Goal: Task Accomplishment & Management: Use online tool/utility

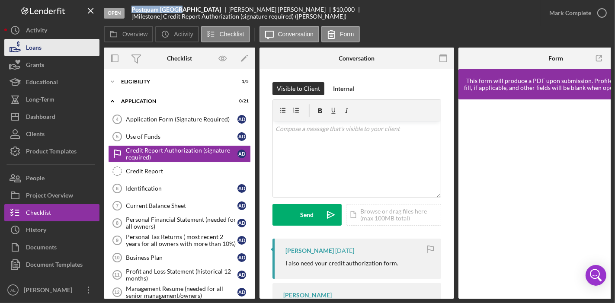
click at [53, 40] on button "Loans" at bounding box center [51, 47] width 95 height 17
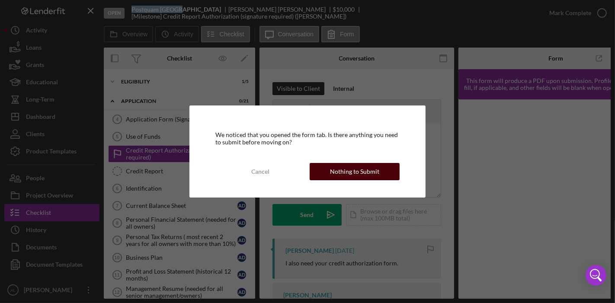
click at [340, 171] on div "Nothing to Submit" at bounding box center [354, 171] width 49 height 17
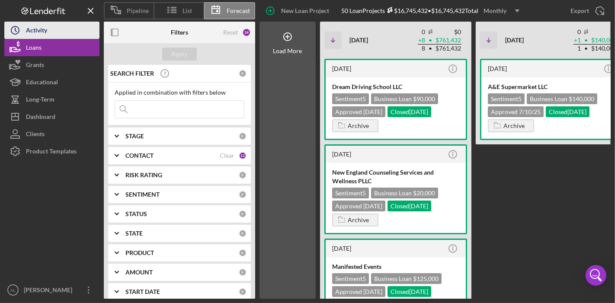
click at [52, 29] on button "Icon/History Activity" at bounding box center [51, 30] width 95 height 17
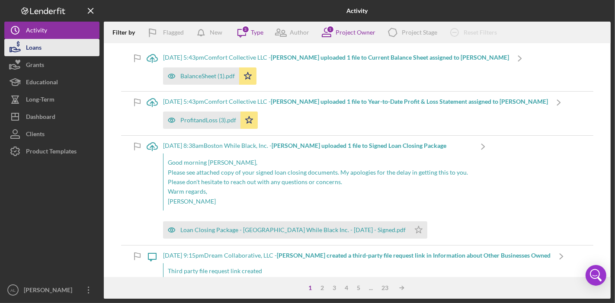
click at [41, 50] on div "Loans" at bounding box center [34, 48] width 16 height 19
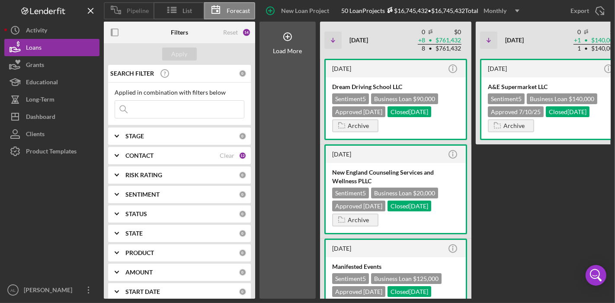
click at [138, 10] on span "Pipeline" at bounding box center [138, 10] width 22 height 7
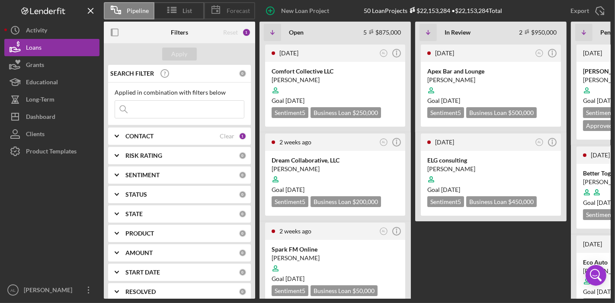
click at [235, 13] on span "Forecast" at bounding box center [238, 10] width 23 height 7
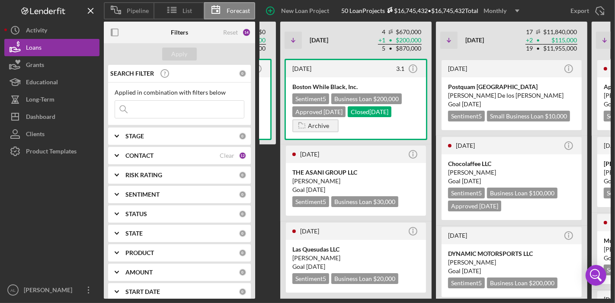
scroll to position [0, 348]
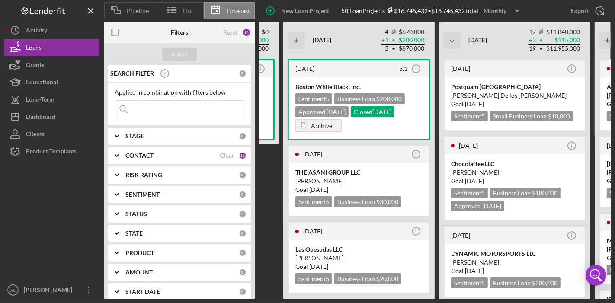
click at [274, 165] on div "[DATE] Icon/Info A&E Supermarket LLC Sentiment 5 Business Loan $140,000 Approve…" at bounding box center [203, 179] width 151 height 240
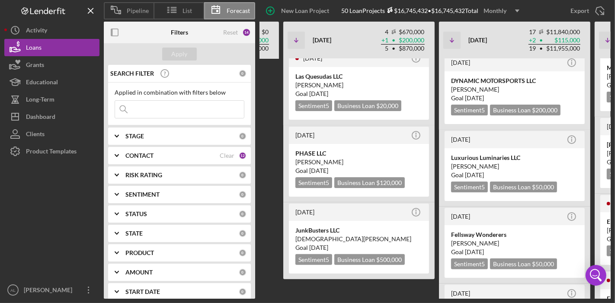
scroll to position [192, 0]
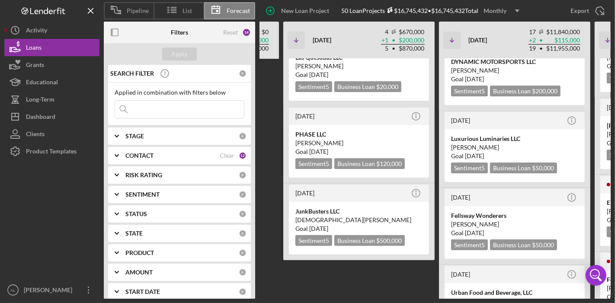
click at [266, 115] on div "[DATE] Icon/Info Dream Driving School LLC Sentiment 5 Business Loan $90,000 App…" at bounding box center [464, 179] width 984 height 240
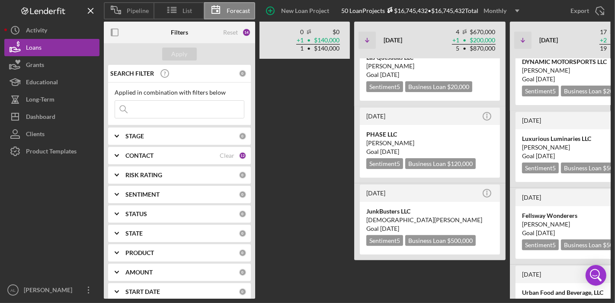
scroll to position [0, 262]
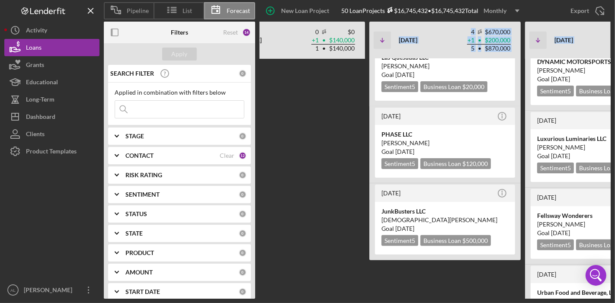
drag, startPoint x: 339, startPoint y: 221, endPoint x: 375, endPoint y: 26, distance: 198.4
click at [375, 26] on div "Icon/Table Sort Arrow [DATE] 0 $0 + 8 • $761,432 8 • $761,432 Non-Adjusted Clos…" at bounding box center [550, 160] width 984 height 277
click at [374, 230] on div "[DATE] Icon/Info JunkBusters LLC [PERSON_NAME] Goal [DATE] Sentiment 5 Business…" at bounding box center [445, 219] width 143 height 73
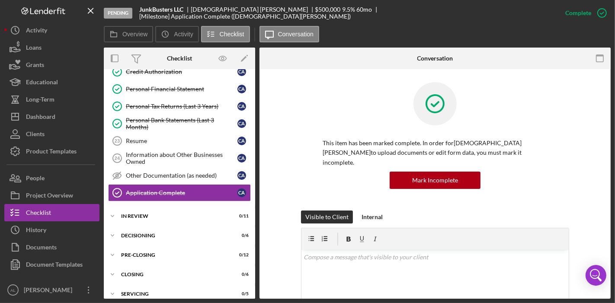
scroll to position [426, 0]
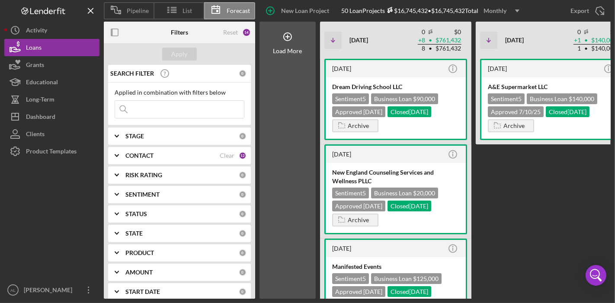
click at [565, 209] on div "[DATE] Icon/Info A&E Supermarket LLC Sentiment 5 Business Loan $140,000 Approve…" at bounding box center [551, 179] width 151 height 240
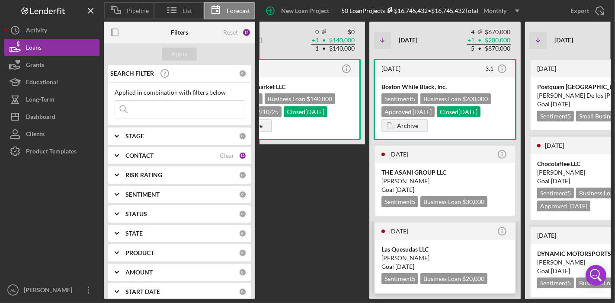
scroll to position [0, 256]
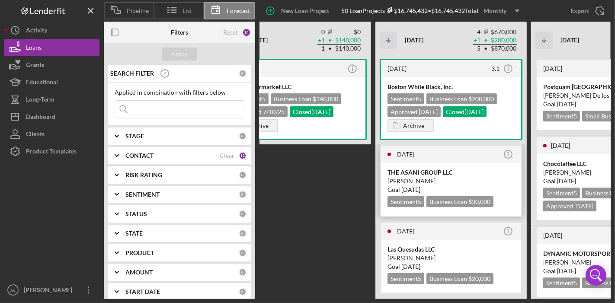
click at [423, 175] on div "THE ASANI GROUP LLC" at bounding box center [450, 172] width 127 height 9
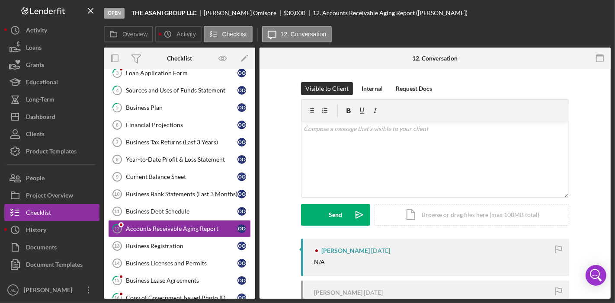
scroll to position [222, 0]
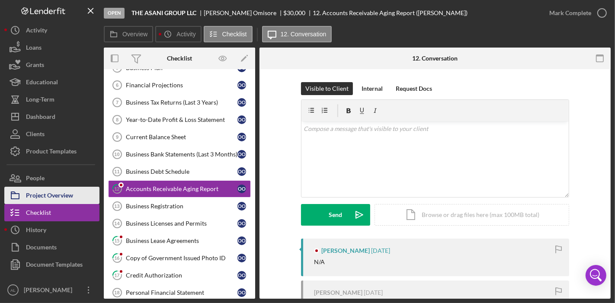
click at [71, 194] on div "Project Overview" at bounding box center [49, 196] width 47 height 19
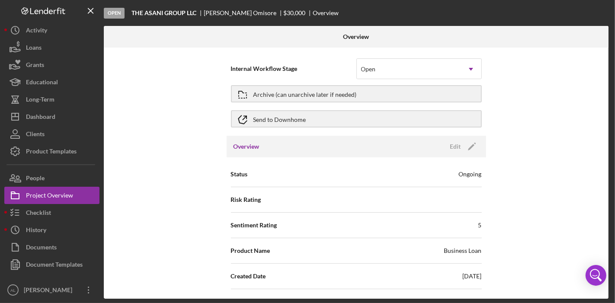
click at [604, 65] on div "Internal Workflow Stage Open Icon/Dropdown Arrow Archive (can unarchive later i…" at bounding box center [356, 173] width 505 height 251
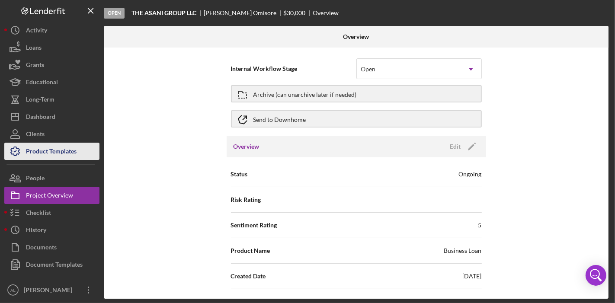
click at [55, 154] on div "Product Templates" at bounding box center [51, 152] width 51 height 19
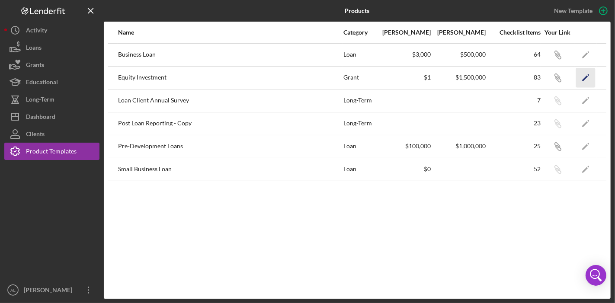
click at [588, 76] on icon "Icon/Edit" at bounding box center [585, 77] width 19 height 19
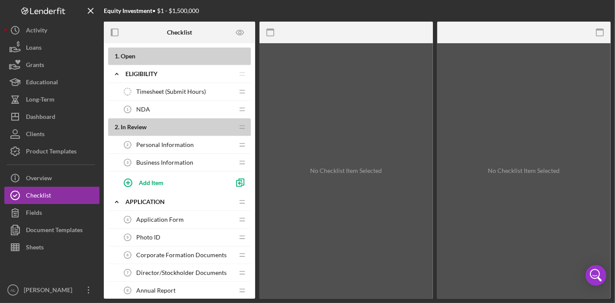
click at [218, 142] on div "Personal Information 2 Personal Information" at bounding box center [176, 144] width 115 height 17
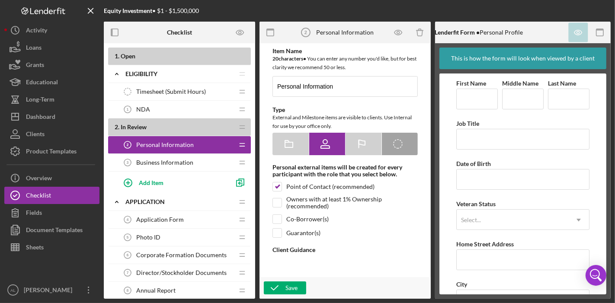
type textarea "<div>Please provide all of the personal information</div>"
type textarea "<div>Thank you for completing this document</div>"
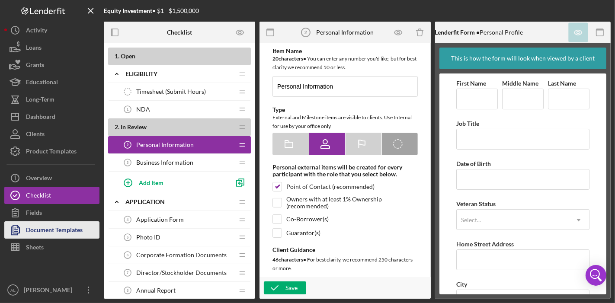
click at [58, 232] on div "Document Templates" at bounding box center [54, 230] width 57 height 19
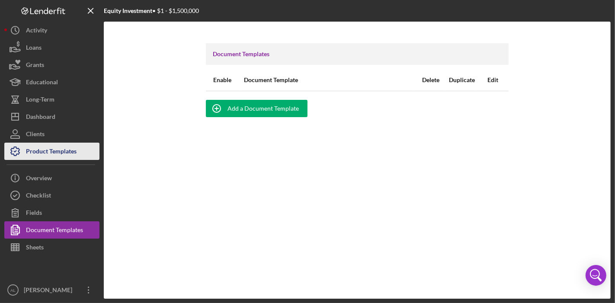
click at [57, 150] on div "Product Templates" at bounding box center [51, 152] width 51 height 19
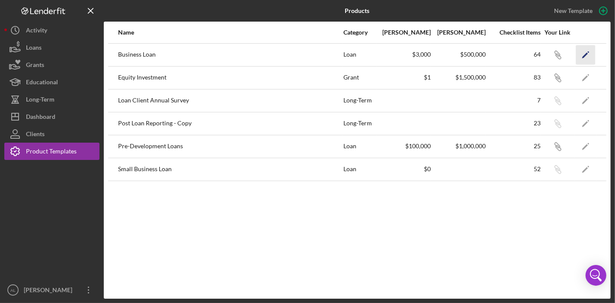
click at [589, 54] on icon "Icon/Edit" at bounding box center [585, 54] width 19 height 19
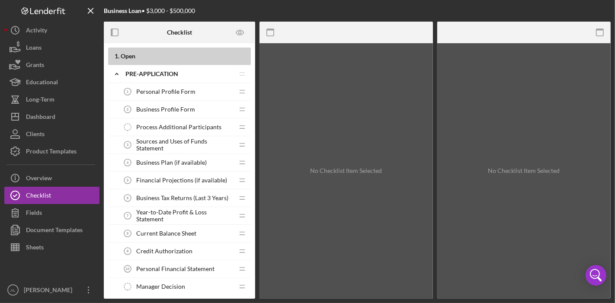
click at [196, 92] on div "Personal Profile Form 1 Personal Profile Form" at bounding box center [176, 91] width 115 height 17
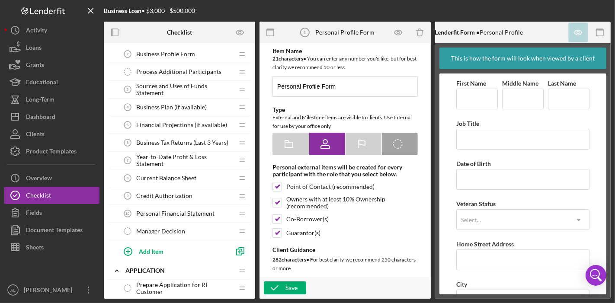
scroll to position [57, 0]
